Goal: Transaction & Acquisition: Download file/media

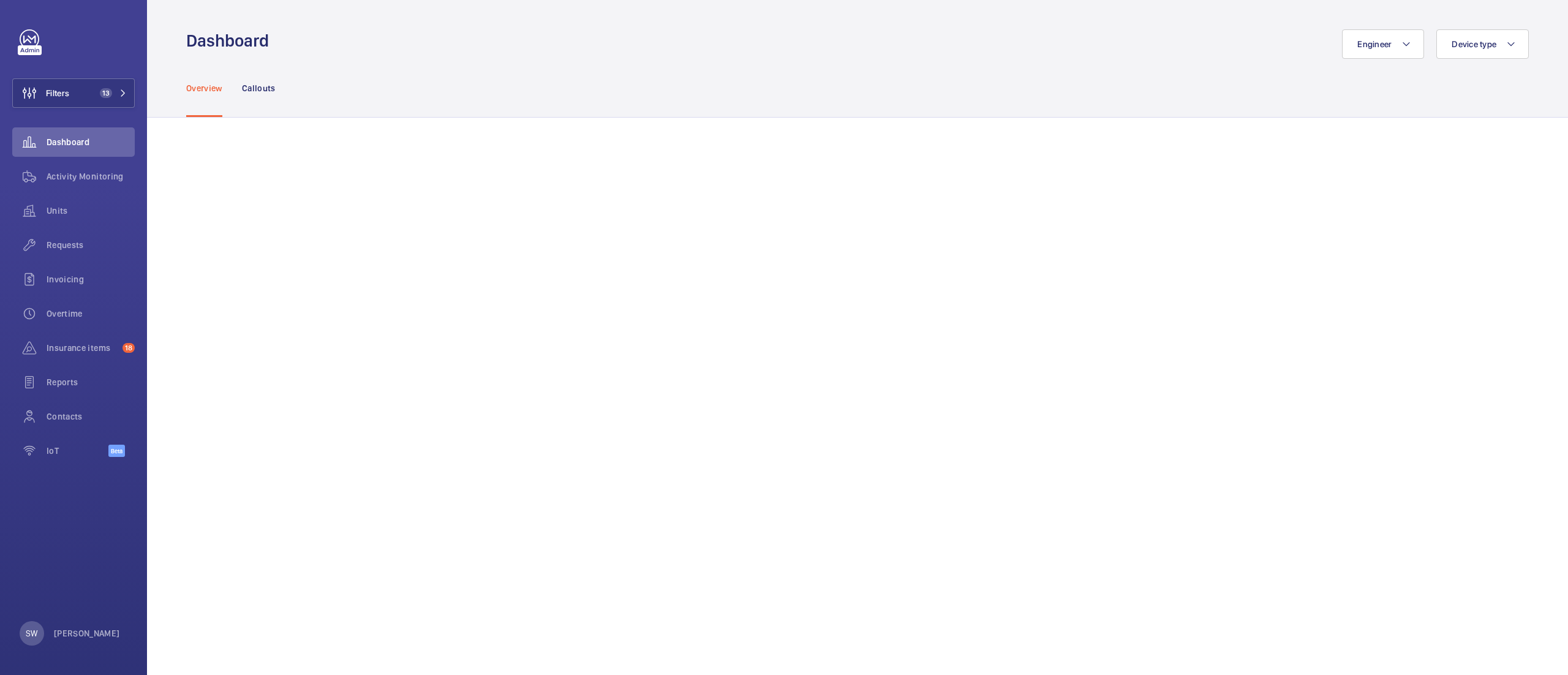
scroll to position [40, 0]
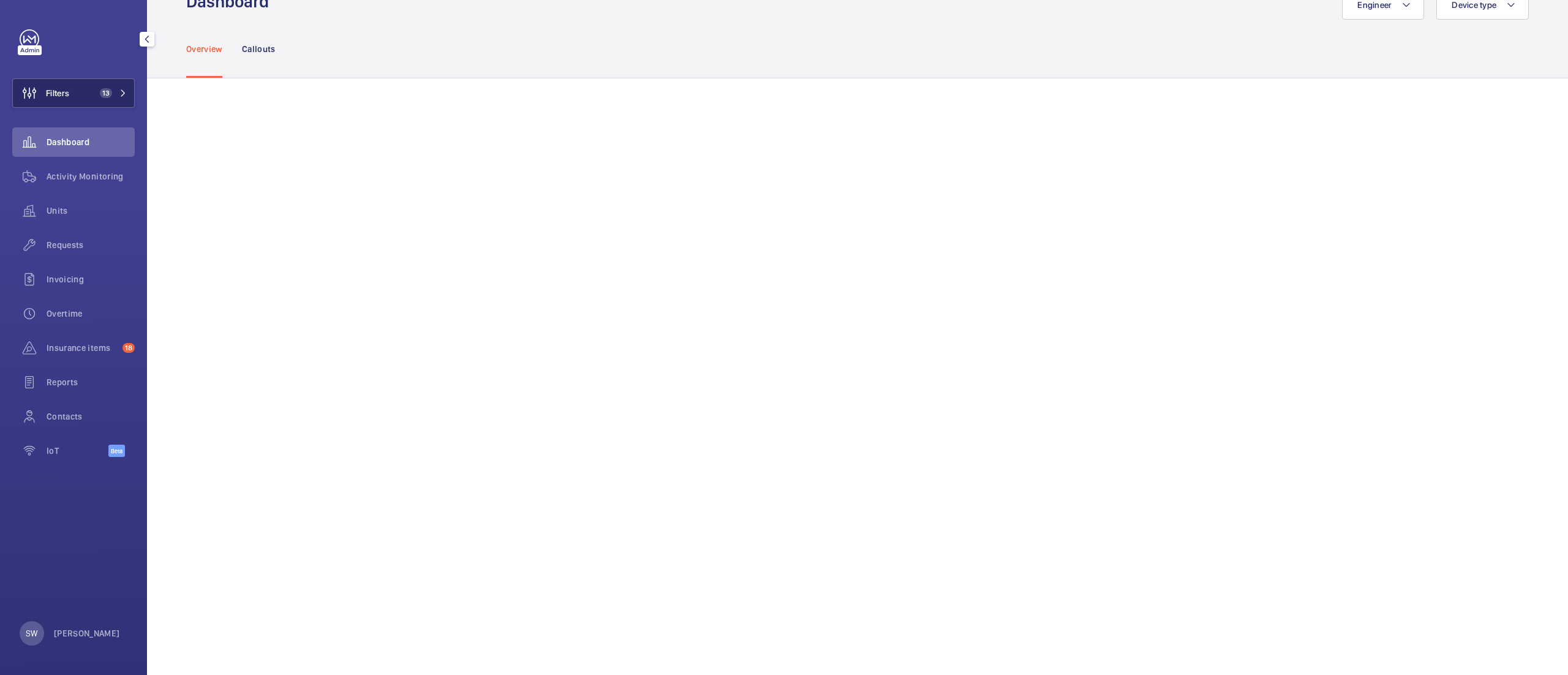
click at [59, 95] on span "Filters" at bounding box center [58, 93] width 23 height 13
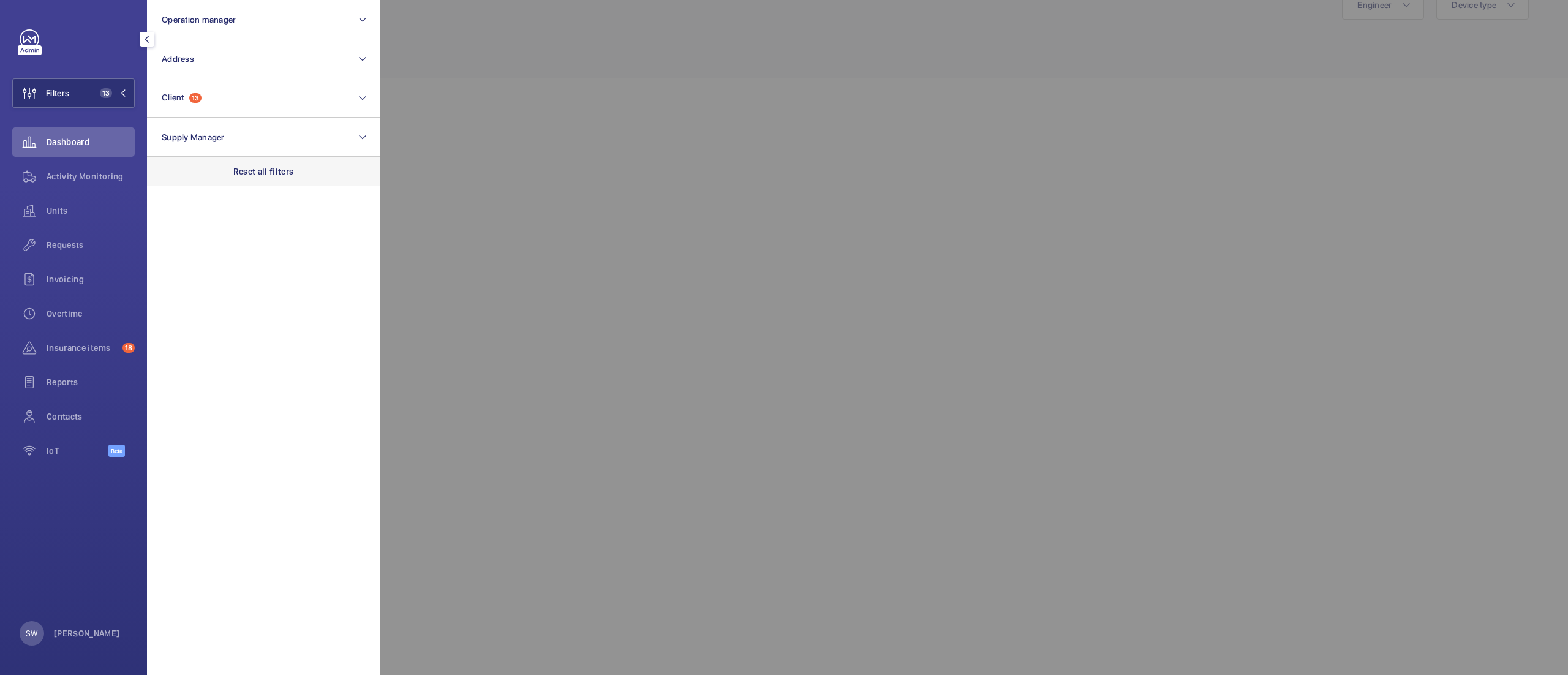
click at [277, 173] on p "Reset all filters" at bounding box center [263, 171] width 61 height 13
click at [227, 110] on button "Client" at bounding box center [262, 97] width 232 height 40
type input "history mus"
click at [246, 181] on span "CBRE GWS- Natural History Mus eum" at bounding box center [264, 176] width 169 height 13
click at [177, 181] on input "CBRE GWS- Natural History Mus eum" at bounding box center [165, 176] width 24 height 24
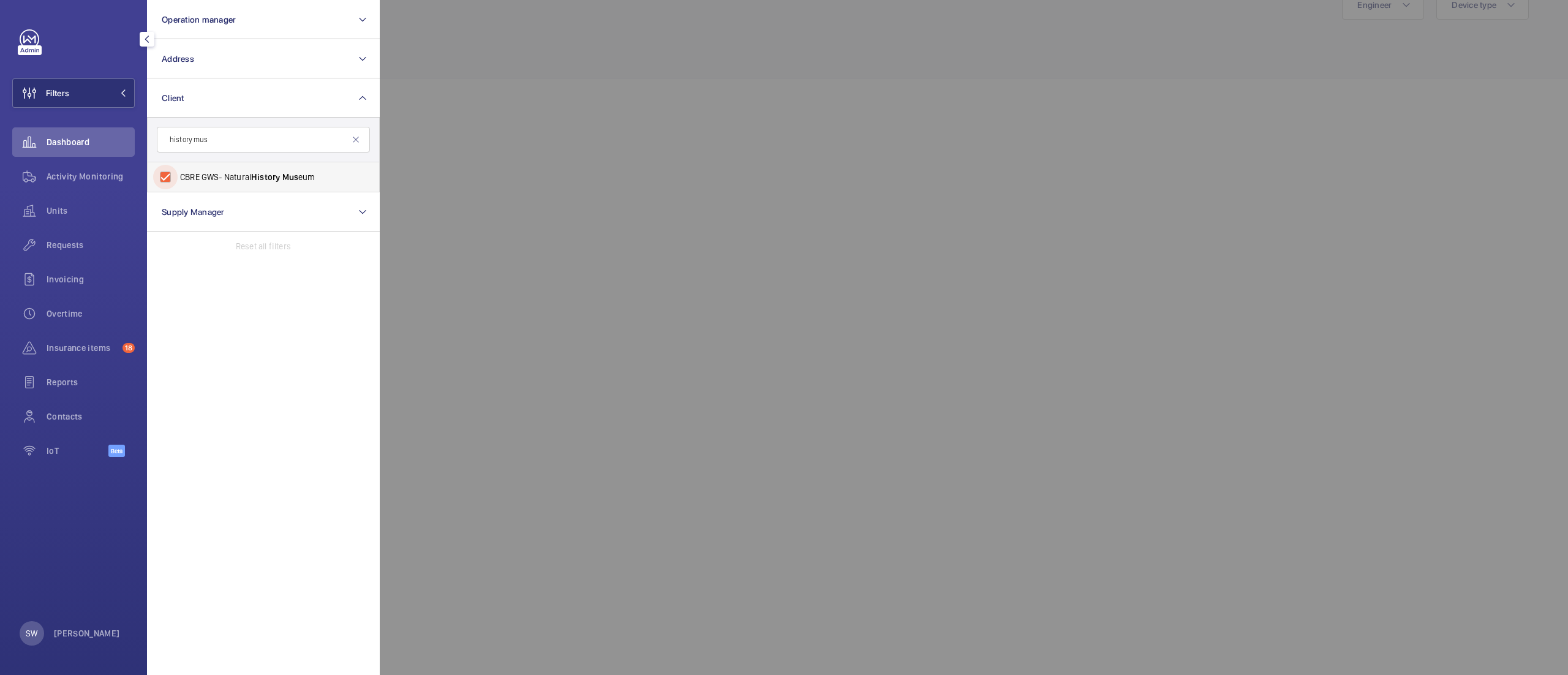
checkbox input "true"
click at [92, 181] on span "Activity Monitoring" at bounding box center [90, 176] width 88 height 13
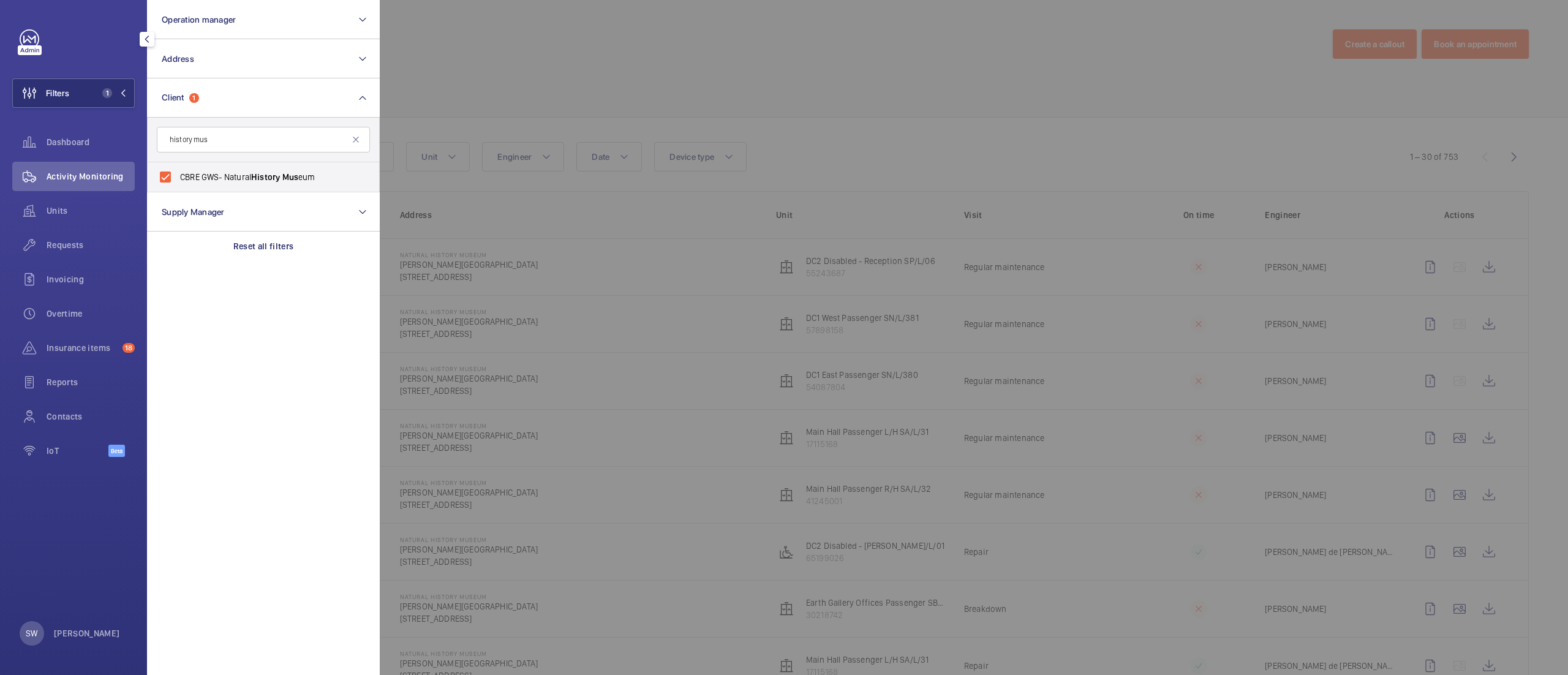
click at [857, 103] on div at bounding box center [1164, 338] width 1568 height 675
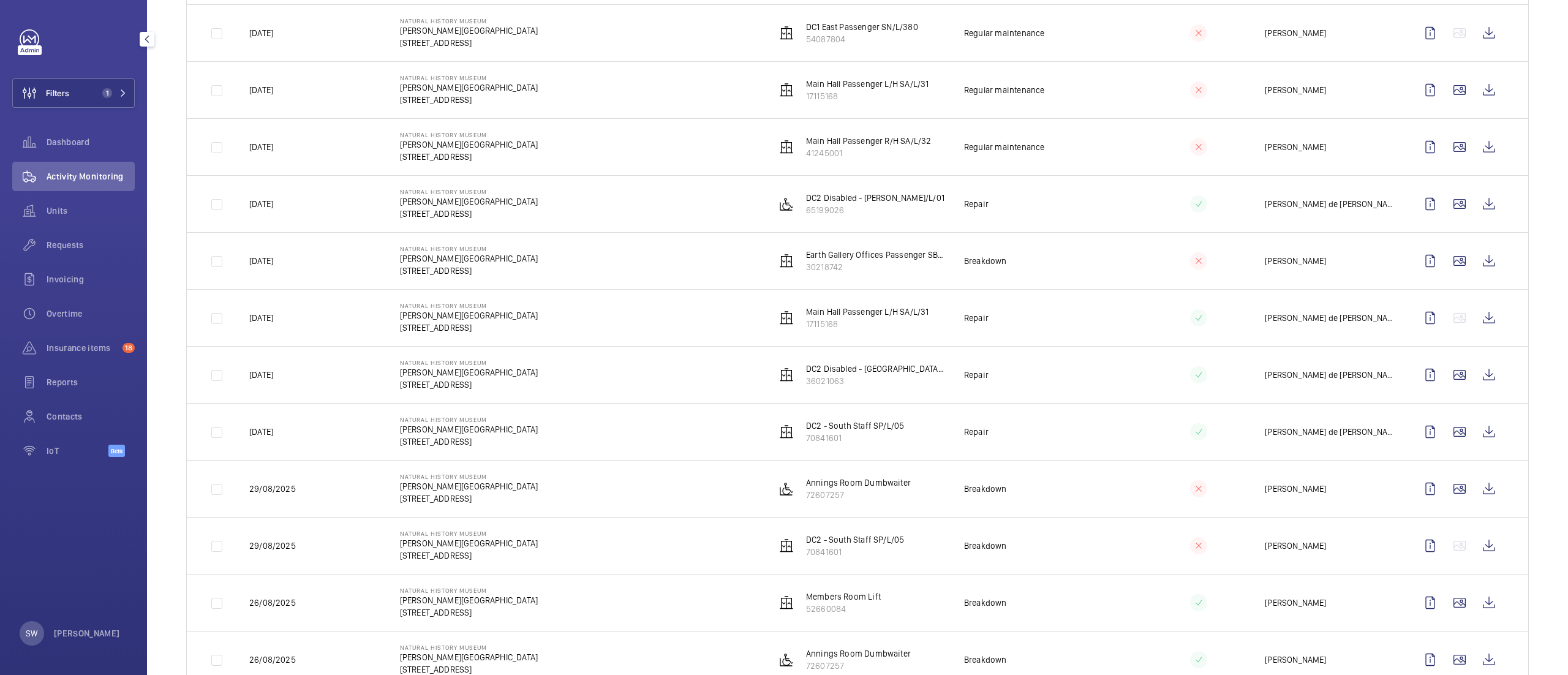
scroll to position [353, 0]
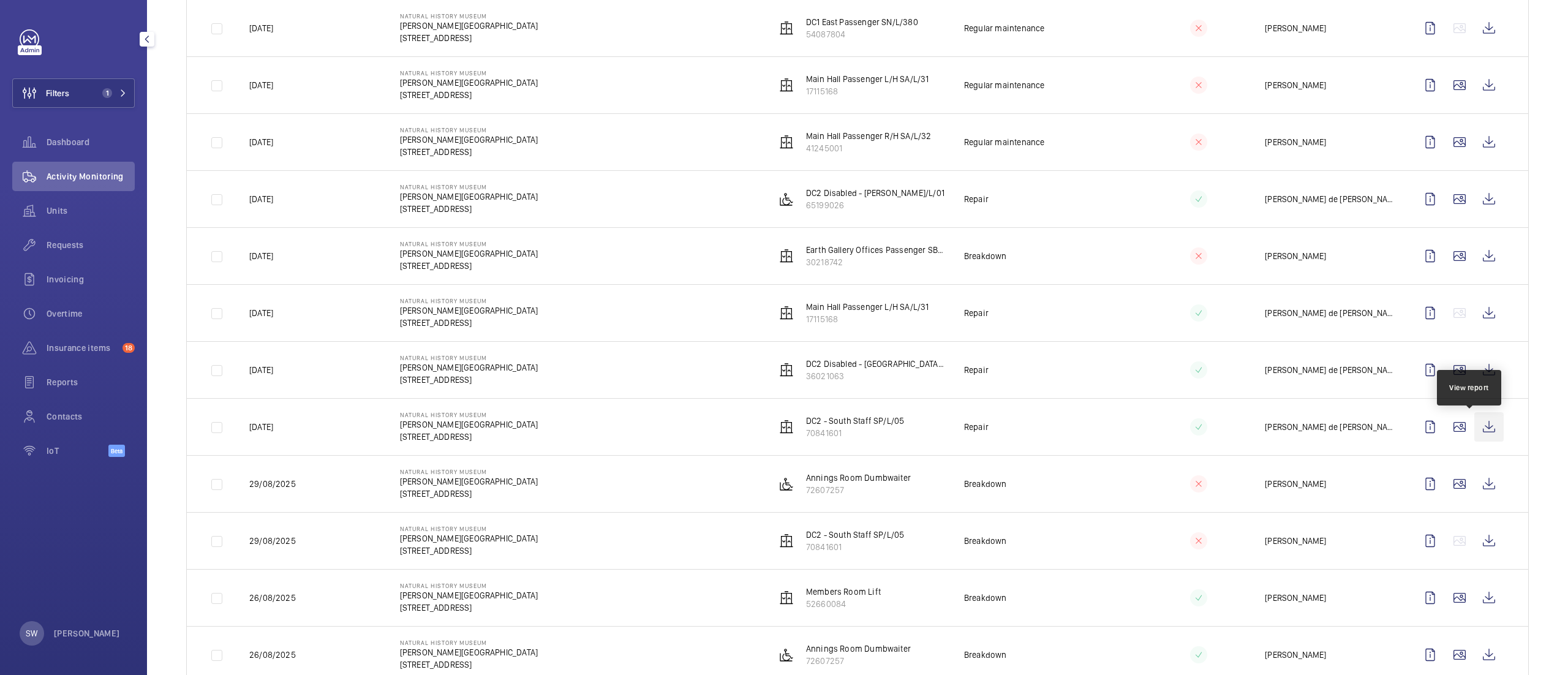
click at [1474, 432] on wm-front-icon-button at bounding box center [1489, 426] width 29 height 29
